Goal: Task Accomplishment & Management: Manage account settings

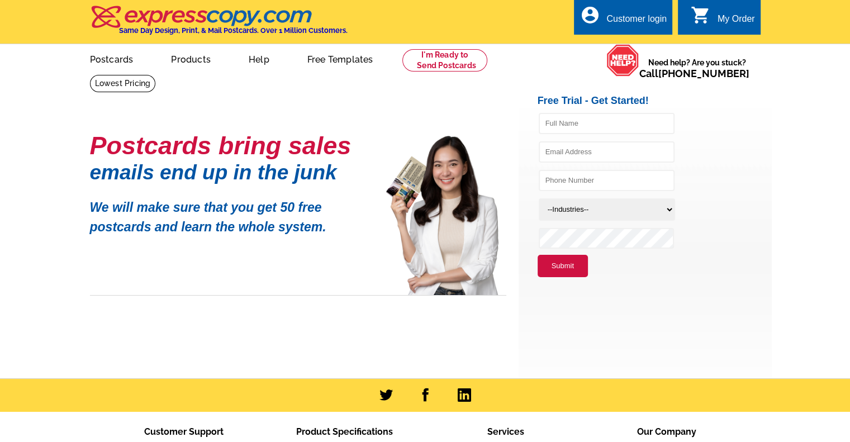
click at [632, 20] on div "Customer login" at bounding box center [637, 22] width 60 height 16
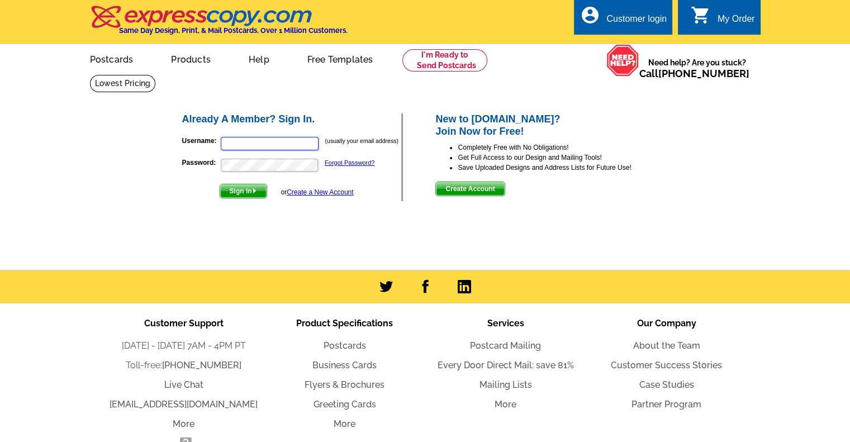
click at [243, 143] on input "Username:" at bounding box center [270, 143] width 98 height 13
type input "danielleb@dbkrealestate.com"
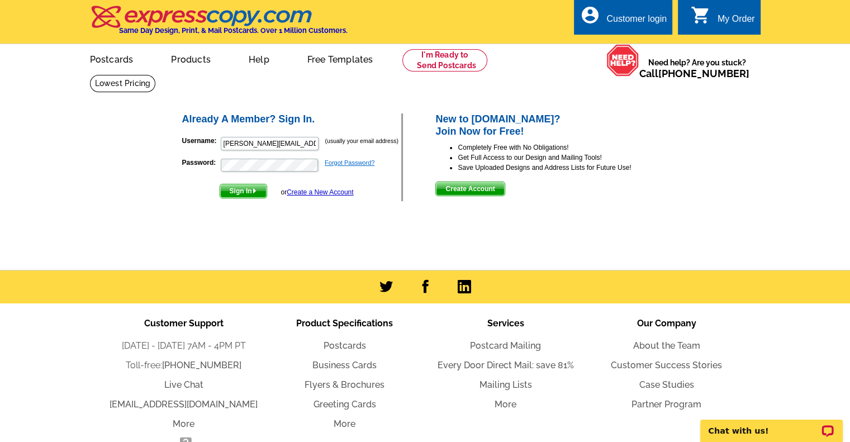
click at [351, 160] on link "Forgot Password?" at bounding box center [350, 162] width 50 height 7
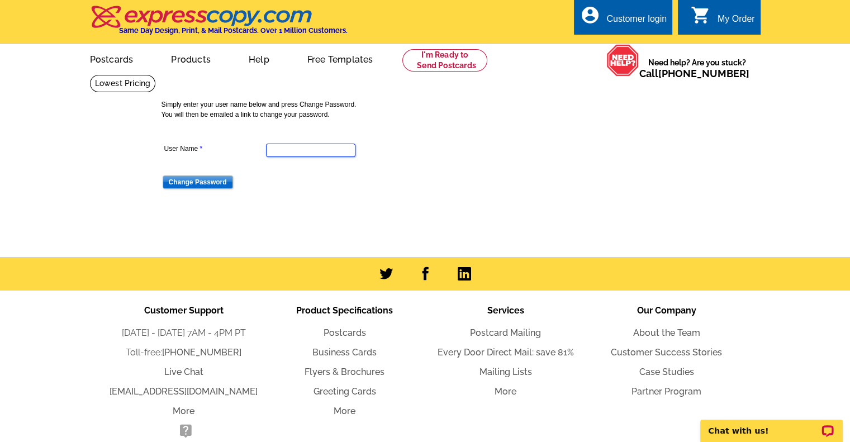
click at [327, 150] on input "User Name" at bounding box center [310, 150] width 89 height 13
type input "danielleb@dbkrealestate.com"
click at [215, 181] on input "Change Password" at bounding box center [198, 182] width 70 height 13
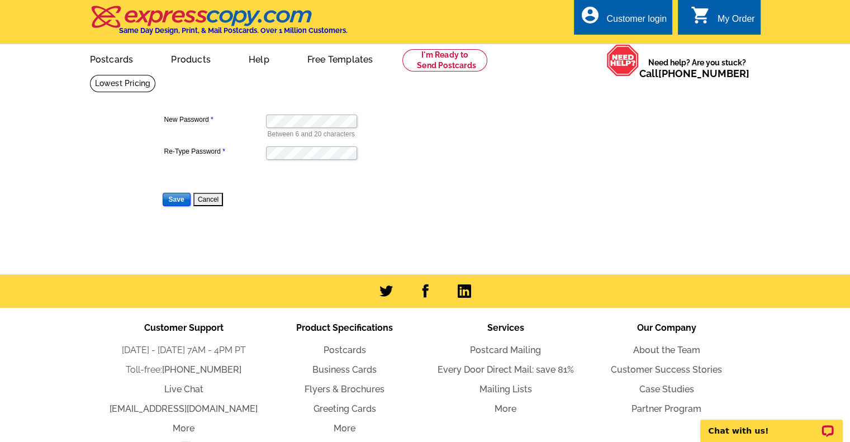
click at [172, 200] on input "Save" at bounding box center [177, 199] width 28 height 13
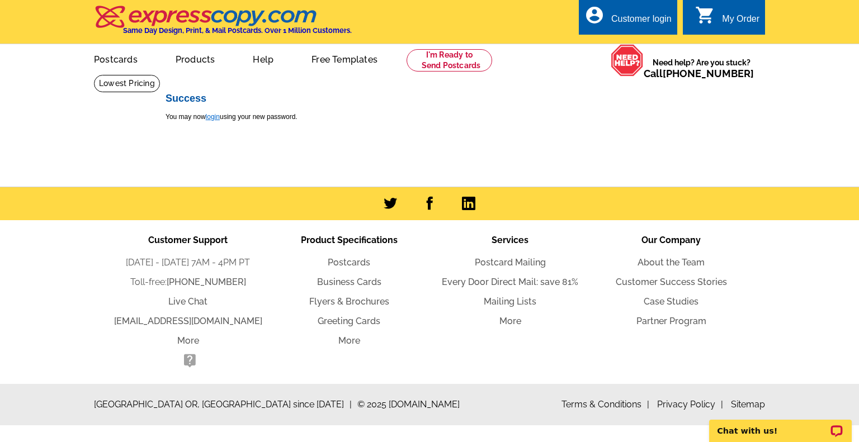
click at [216, 117] on link "login" at bounding box center [213, 117] width 14 height 8
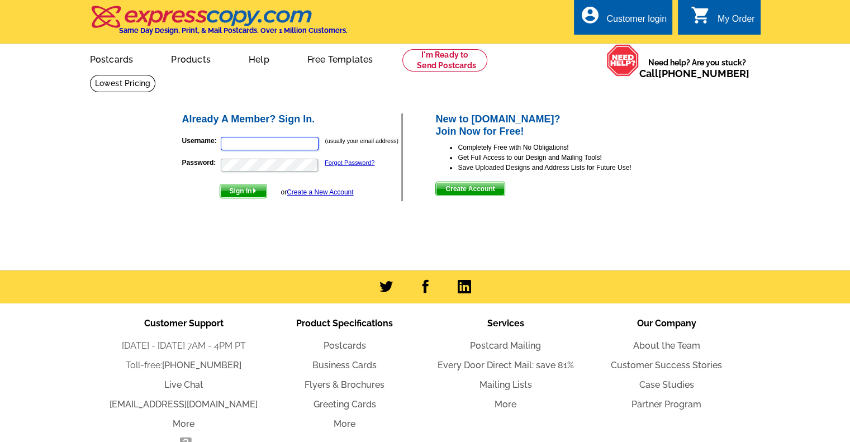
type input "danielleb@dbkrealestate.com"
click at [245, 189] on span "Sign In" at bounding box center [243, 191] width 46 height 13
